Goal: Information Seeking & Learning: Learn about a topic

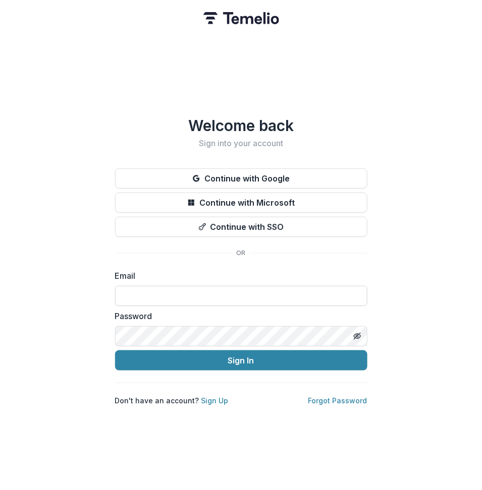
click at [182, 289] on input at bounding box center [241, 296] width 252 height 20
type input "**********"
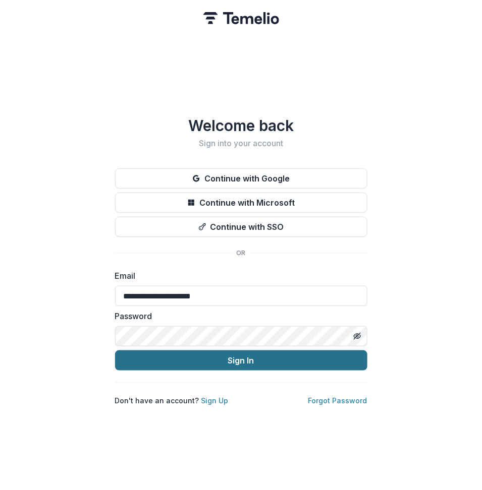
click at [209, 351] on button "Sign In" at bounding box center [241, 361] width 252 height 20
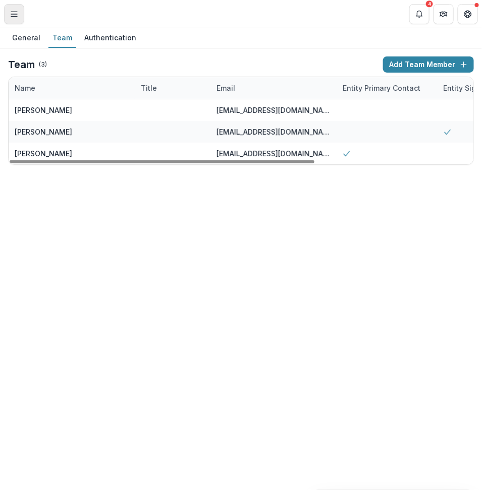
click at [10, 15] on icon "Toggle Menu" at bounding box center [14, 14] width 8 height 8
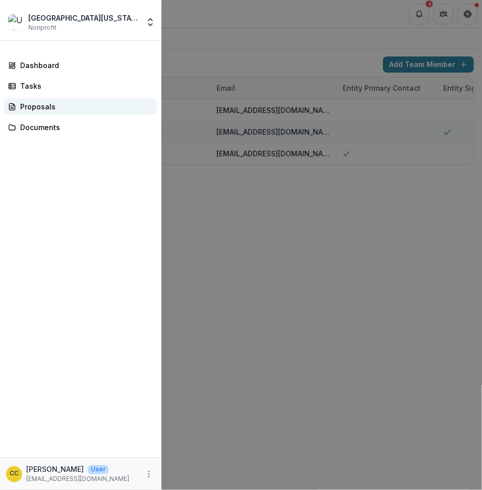
click at [38, 111] on link "Proposals" at bounding box center [80, 106] width 153 height 17
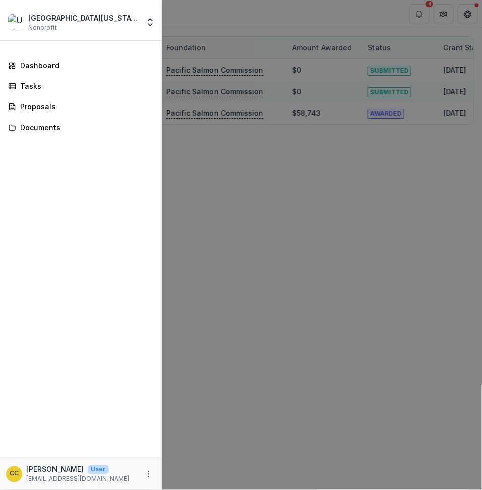
click at [252, 154] on div "University of California, Santa Cruz Nonprofit Team Settings Settings Dashboard…" at bounding box center [241, 245] width 482 height 490
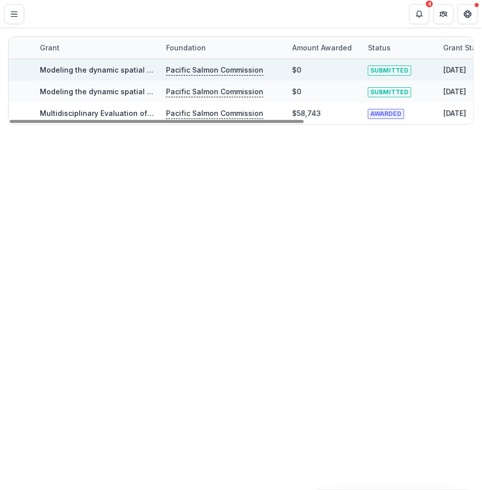
click at [109, 70] on link "Modeling the dynamic spatial distribution of commercial salmon ocean troll fish…" at bounding box center [340, 70] width 601 height 9
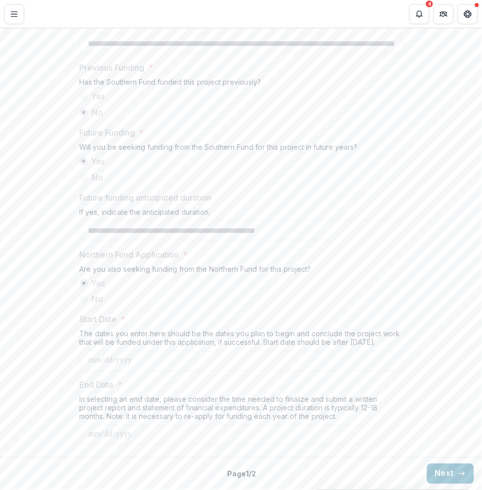
scroll to position [1111, 0]
click at [447, 476] on button "Next" at bounding box center [450, 474] width 47 height 20
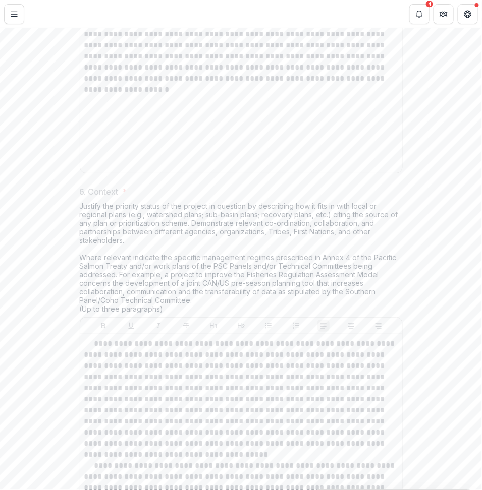
scroll to position [1669, 0]
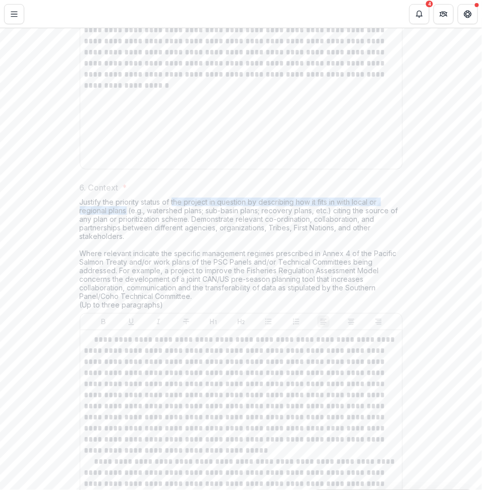
drag, startPoint x: 172, startPoint y: 272, endPoint x: 124, endPoint y: 278, distance: 47.8
click at [124, 278] on div "Justify the priority status of the project in question by describing how it fit…" at bounding box center [241, 256] width 323 height 116
copy div "the project in question by describing how it fits in with local or regional pla…"
